Goal: Navigation & Orientation: Find specific page/section

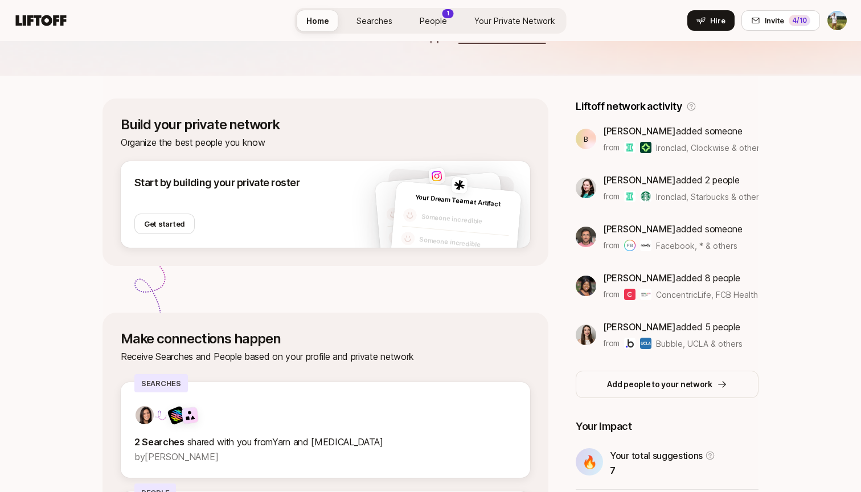
scroll to position [70, 0]
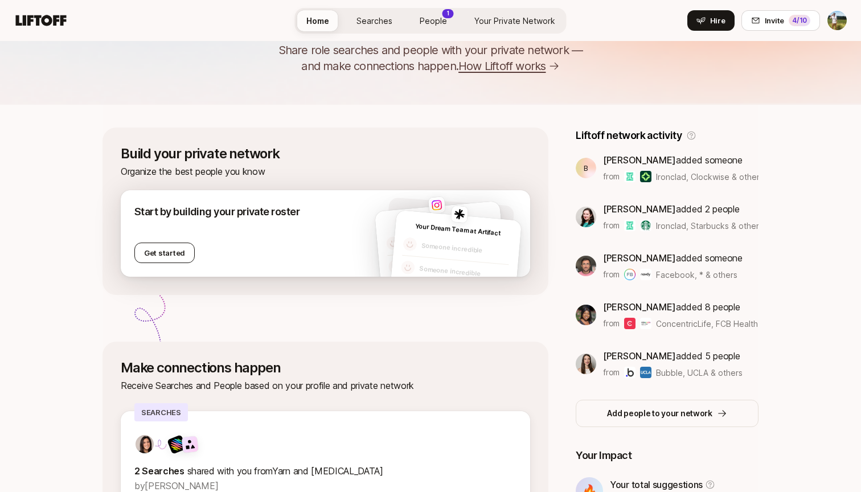
click at [166, 252] on button "Get started" at bounding box center [164, 253] width 60 height 21
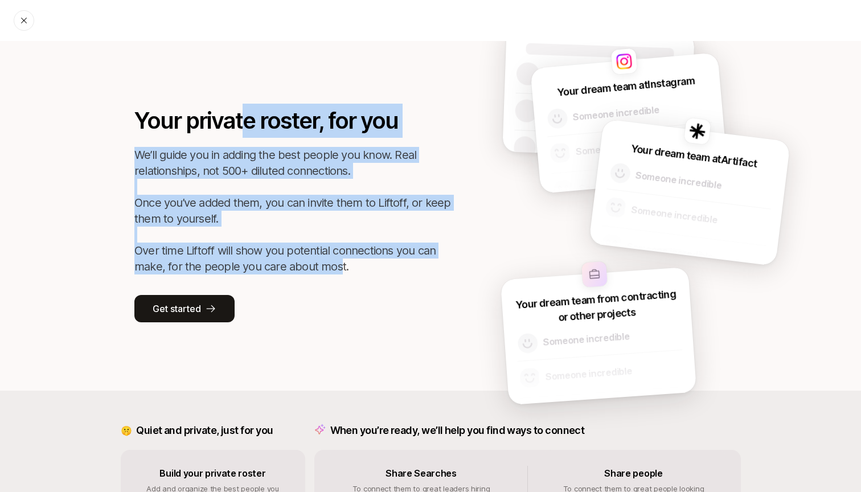
drag, startPoint x: 239, startPoint y: 113, endPoint x: 335, endPoint y: 270, distance: 183.6
click at [335, 270] on div "Your private roster, for you We’ll guide you in adding the best people you know…" at bounding box center [293, 213] width 319 height 219
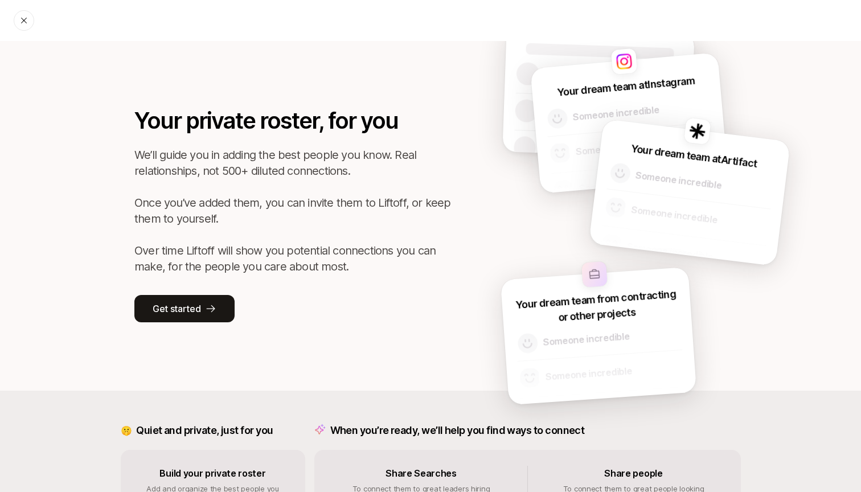
click at [337, 277] on div "Your private roster, for you We’ll guide you in adding the best people you know…" at bounding box center [293, 213] width 319 height 219
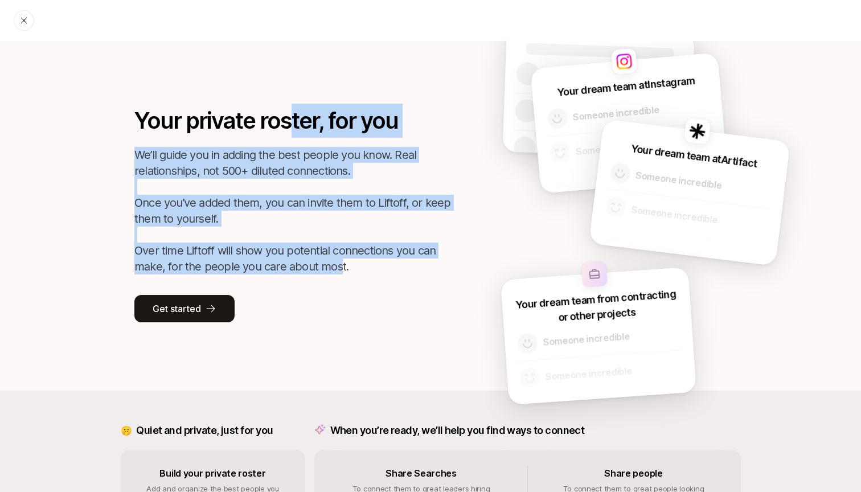
drag, startPoint x: 286, startPoint y: 134, endPoint x: 349, endPoint y: 268, distance: 148.6
click at [344, 269] on div "Your private roster, for you We’ll guide you in adding the best people you know…" at bounding box center [293, 213] width 319 height 219
click at [349, 268] on p "We’ll guide you in adding the best people you know. Real relationships, not 500…" at bounding box center [293, 211] width 319 height 128
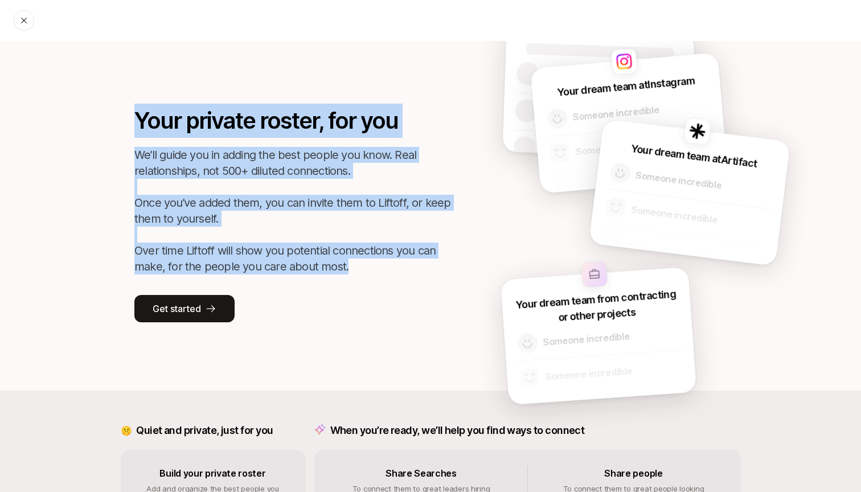
drag, startPoint x: 359, startPoint y: 268, endPoint x: 132, endPoint y: 125, distance: 269.0
click at [132, 125] on div "Your private roster, for you We’ll guide you in adding the best people you know…" at bounding box center [430, 216] width 741 height 350
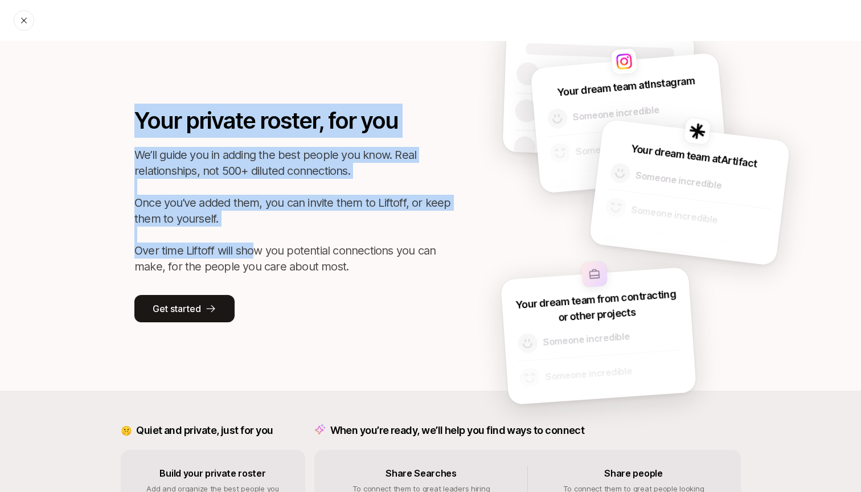
drag, startPoint x: 138, startPoint y: 119, endPoint x: 255, endPoint y: 250, distance: 175.5
click at [255, 250] on div "Your private roster, for you We’ll guide you in adding the best people you know…" at bounding box center [293, 213] width 319 height 219
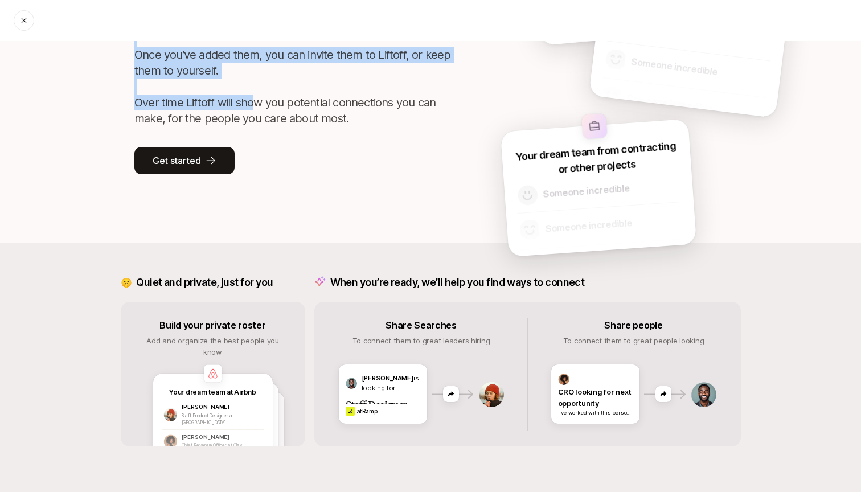
scroll to position [148, 0]
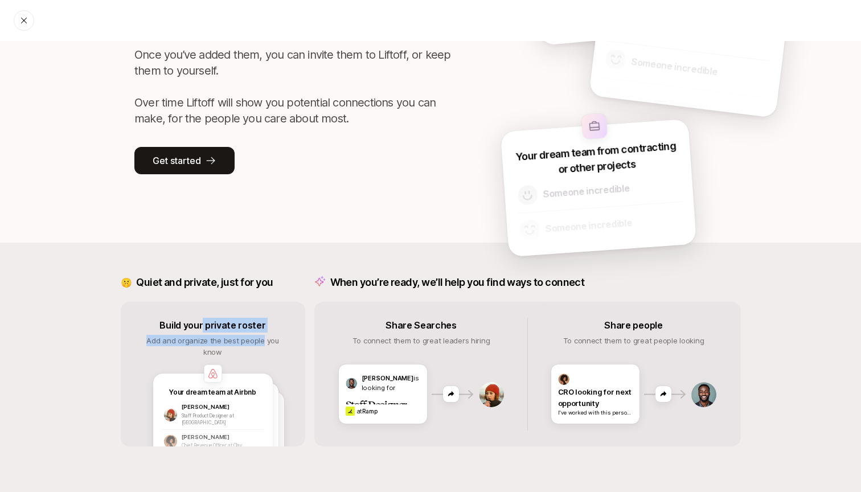
drag, startPoint x: 205, startPoint y: 323, endPoint x: 255, endPoint y: 343, distance: 54.0
click at [255, 343] on div "Build your private roster Add and organize the best people you know Your dream …" at bounding box center [213, 374] width 185 height 145
click at [255, 343] on span "Add and organize the best people you know" at bounding box center [212, 346] width 133 height 21
drag, startPoint x: 274, startPoint y: 343, endPoint x: 181, endPoint y: 333, distance: 93.9
click at [181, 333] on div "Build your private roster Add and organize the best people you know Your dream …" at bounding box center [213, 374] width 185 height 145
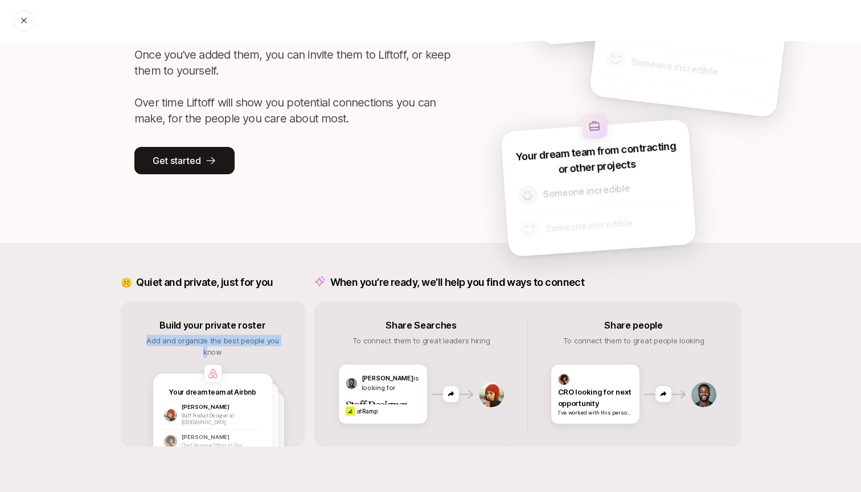
click at [181, 333] on div "Build your private roster Add and organize the best people you know Your dream …" at bounding box center [213, 374] width 185 height 145
drag, startPoint x: 177, startPoint y: 325, endPoint x: 283, endPoint y: 349, distance: 108.6
click at [284, 349] on div "Build your private roster Add and organize the best people you know Your dream …" at bounding box center [213, 374] width 185 height 145
click at [283, 349] on div "Build your private roster Add and organize the best people you know Your dream …" at bounding box center [213, 374] width 185 height 145
drag, startPoint x: 292, startPoint y: 347, endPoint x: 179, endPoint y: 322, distance: 115.5
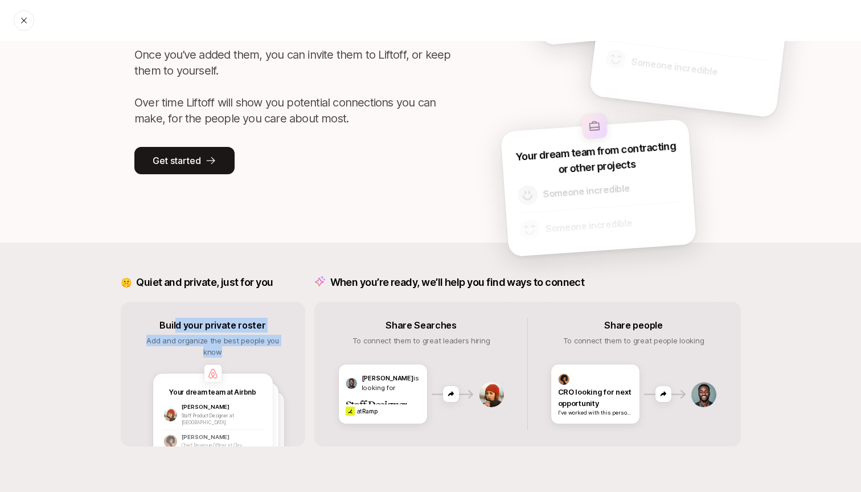
click at [179, 322] on div "Build your private roster Add and organize the best people you know Your dream …" at bounding box center [213, 374] width 185 height 145
click at [179, 322] on p "Build your private roster" at bounding box center [213, 325] width 106 height 15
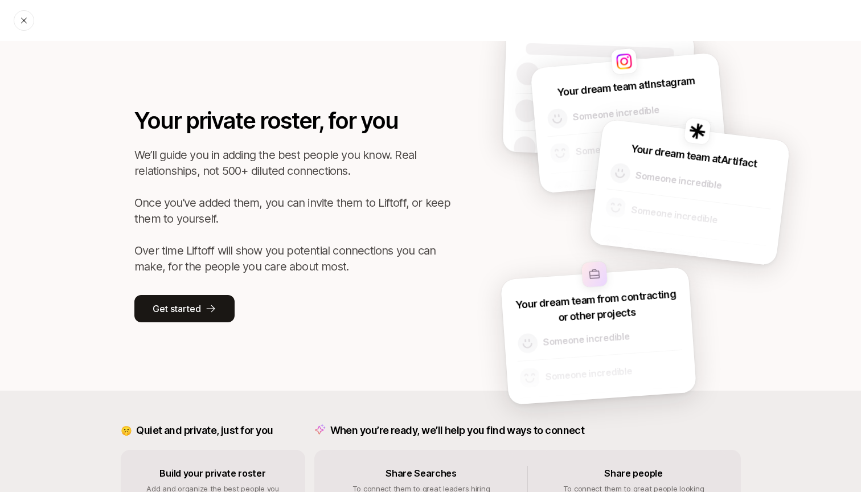
scroll to position [0, 0]
click at [303, 254] on p "We’ll guide you in adding the best people you know. Real relationships, not 500…" at bounding box center [293, 211] width 319 height 128
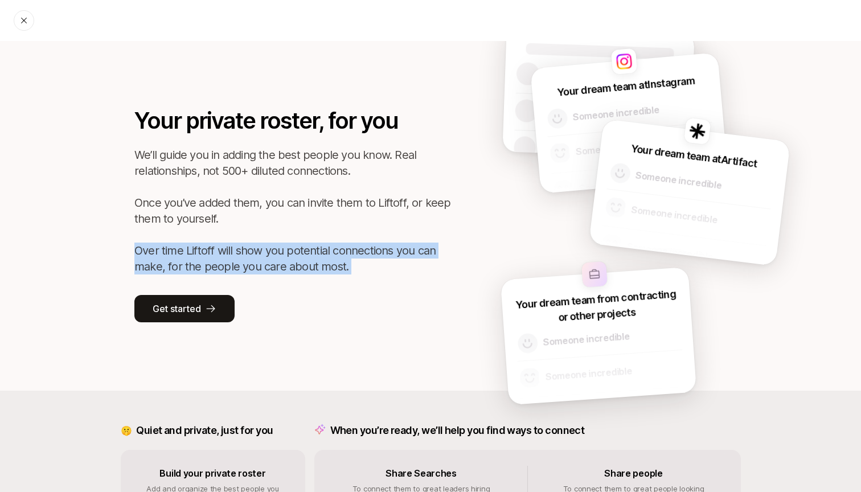
click at [303, 254] on p "We’ll guide you in adding the best people you know. Real relationships, not 500…" at bounding box center [293, 211] width 319 height 128
click at [288, 254] on p "We’ll guide you in adding the best people you know. Real relationships, not 500…" at bounding box center [293, 211] width 319 height 128
drag, startPoint x: 337, startPoint y: 264, endPoint x: 138, endPoint y: 244, distance: 200.3
click at [138, 244] on p "We’ll guide you in adding the best people you know. Real relationships, not 500…" at bounding box center [293, 211] width 319 height 128
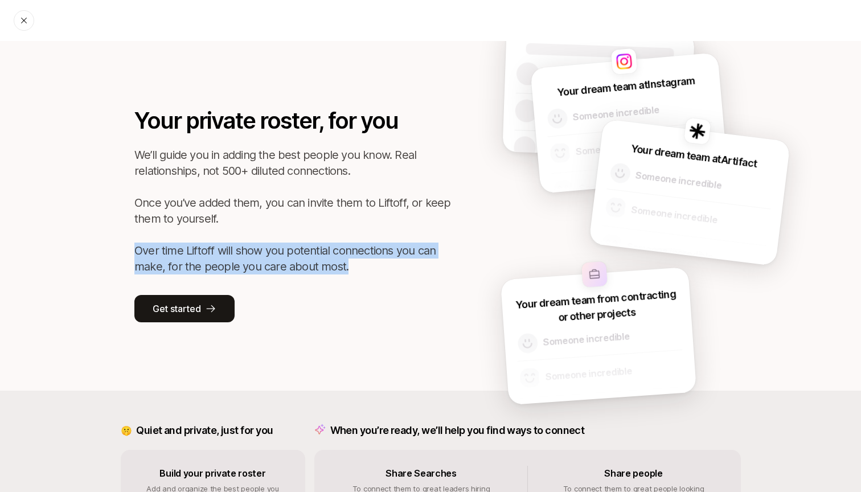
drag, startPoint x: 138, startPoint y: 248, endPoint x: 376, endPoint y: 273, distance: 238.9
click at [376, 273] on p "We’ll guide you in adding the best people you know. Real relationships, not 500…" at bounding box center [293, 211] width 319 height 128
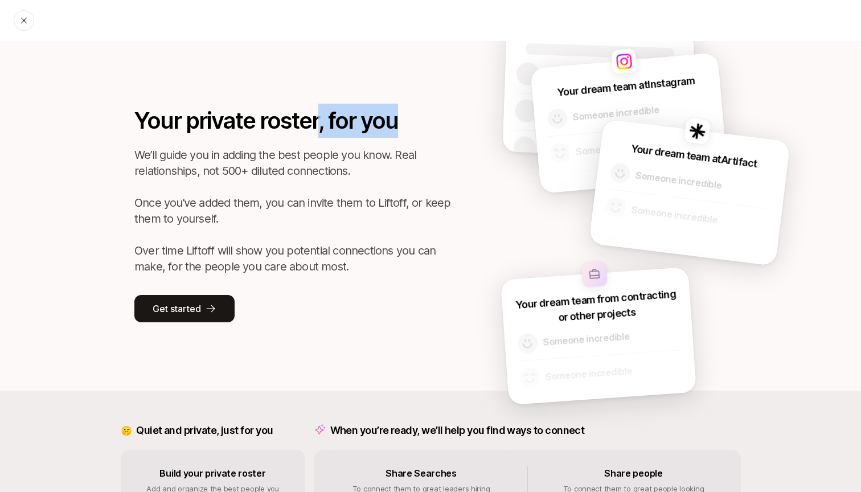
drag, startPoint x: 317, startPoint y: 126, endPoint x: 407, endPoint y: 125, distance: 89.4
click at [407, 125] on p "Your private roster, for you" at bounding box center [293, 121] width 319 height 34
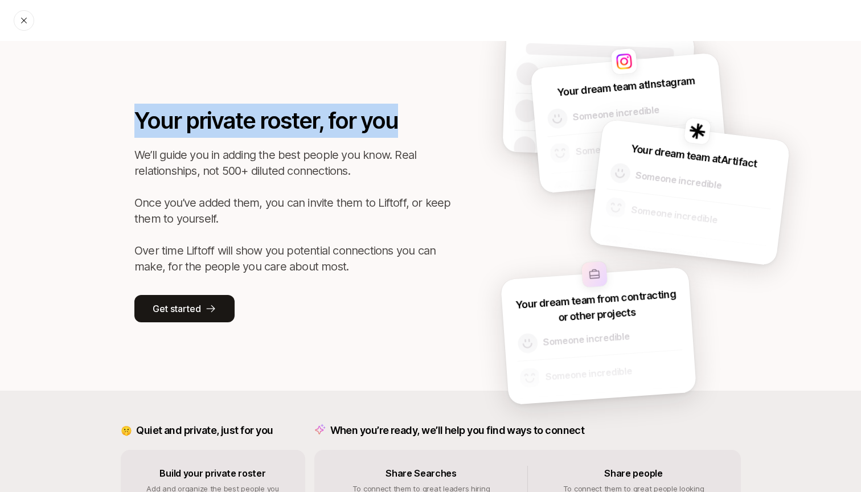
drag, startPoint x: 346, startPoint y: 125, endPoint x: 116, endPoint y: 105, distance: 231.1
click at [116, 105] on div "Your private roster, for you We’ll guide you in adding the best people you know…" at bounding box center [430, 216] width 741 height 350
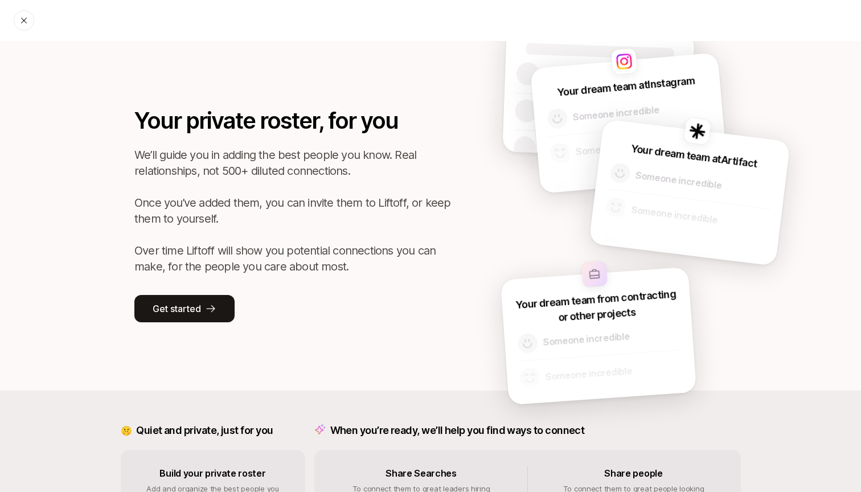
click at [134, 114] on div "Your private roster, for you We’ll guide you in adding the best people you know…" at bounding box center [430, 216] width 741 height 350
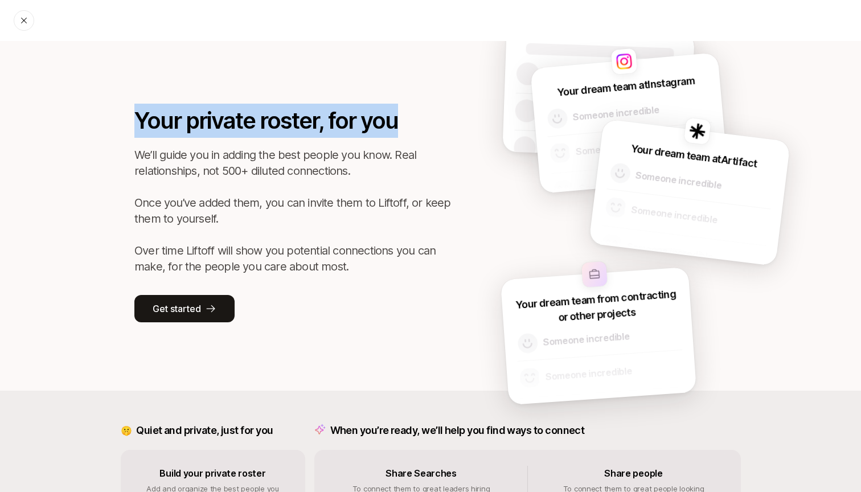
drag, startPoint x: 130, startPoint y: 114, endPoint x: 444, endPoint y: 117, distance: 313.3
click at [445, 117] on div "Your private roster, for you We’ll guide you in adding the best people you know…" at bounding box center [430, 216] width 741 height 350
click at [444, 117] on p "Your private roster, for you" at bounding box center [293, 121] width 319 height 34
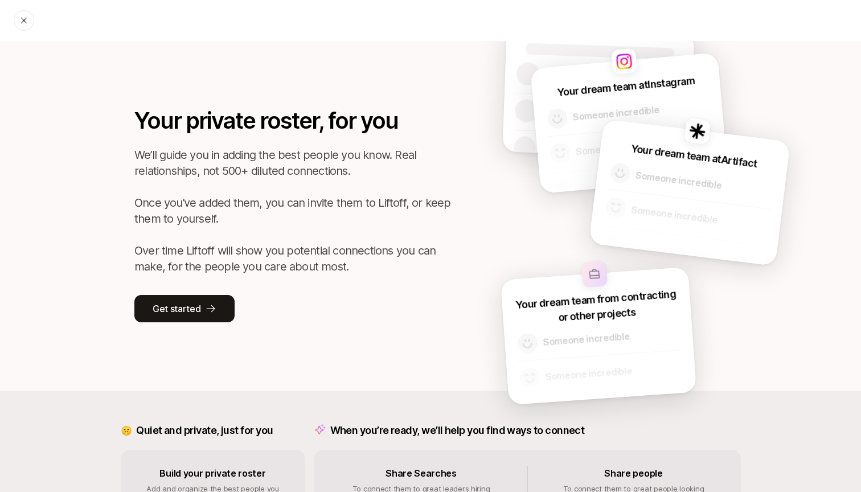
click at [23, 17] on icon at bounding box center [23, 20] width 9 height 9
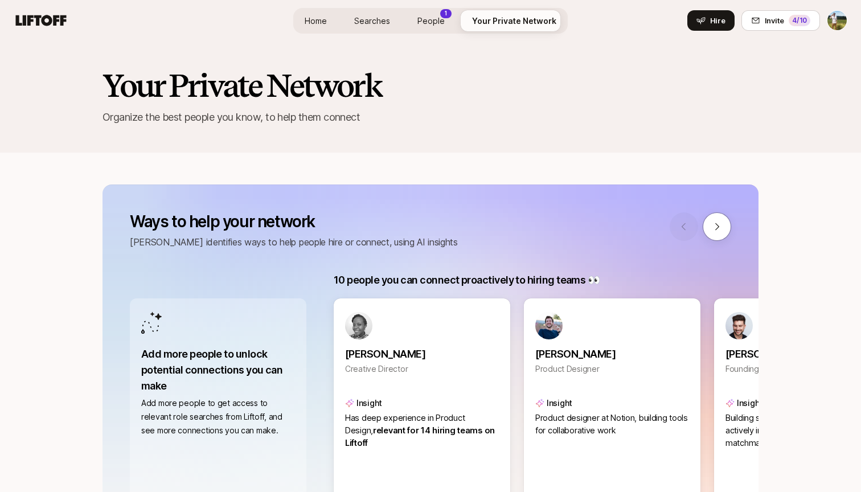
click at [433, 11] on link "People 1" at bounding box center [431, 20] width 46 height 21
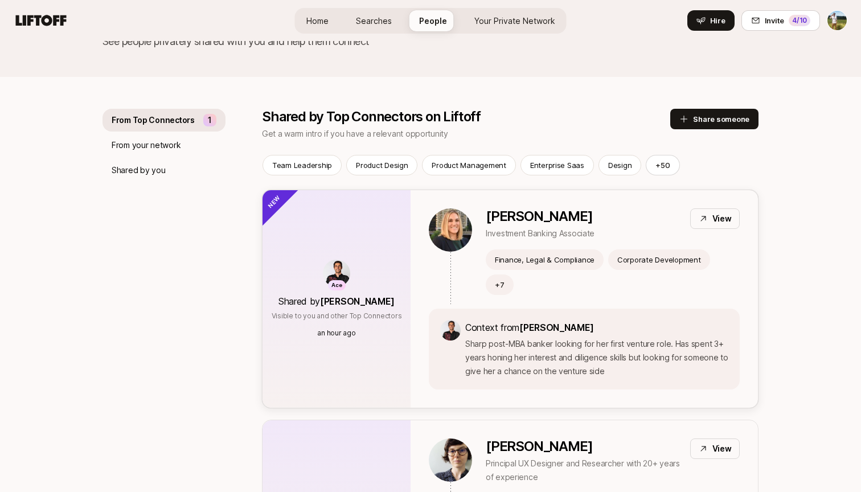
scroll to position [76, 0]
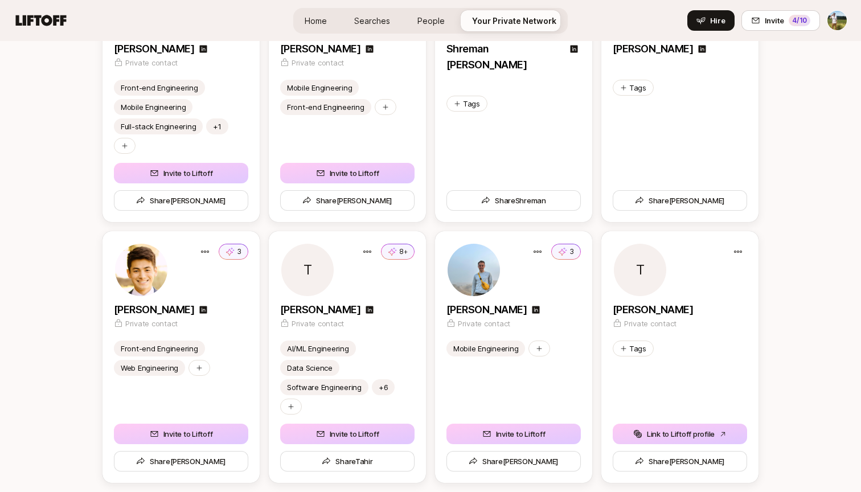
scroll to position [4029, 0]
